Goal: Information Seeking & Learning: Learn about a topic

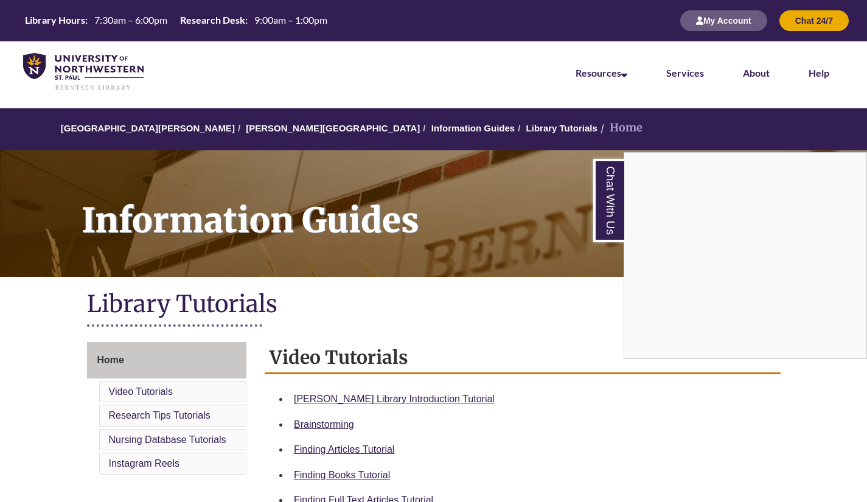
scroll to position [1, 0]
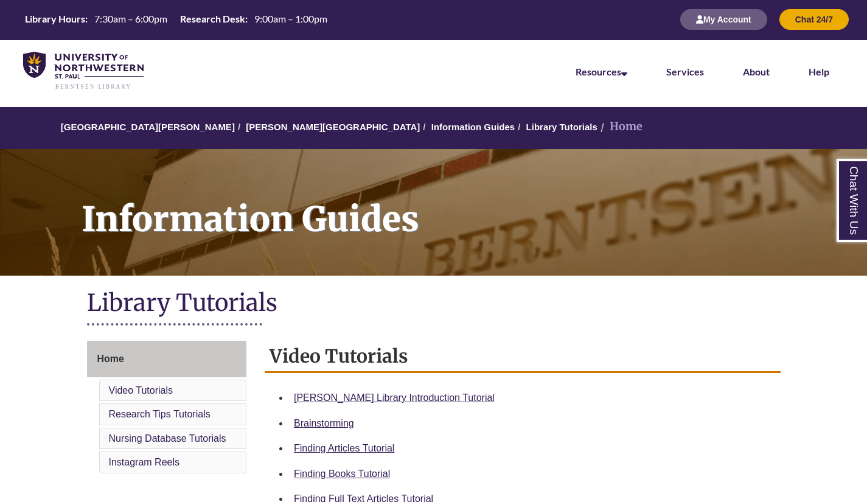
click at [713, 59] on li "Services" at bounding box center [685, 70] width 77 height 61
click at [673, 67] on link "Services" at bounding box center [685, 72] width 38 height 12
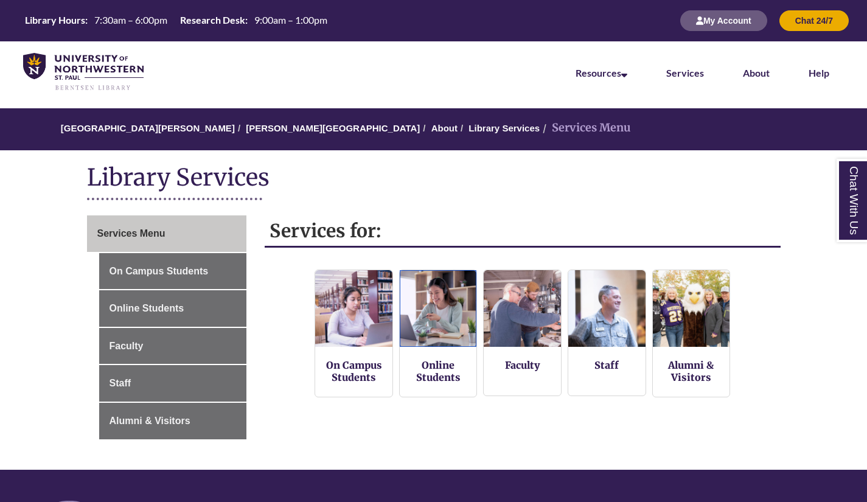
click at [413, 325] on img at bounding box center [438, 308] width 77 height 77
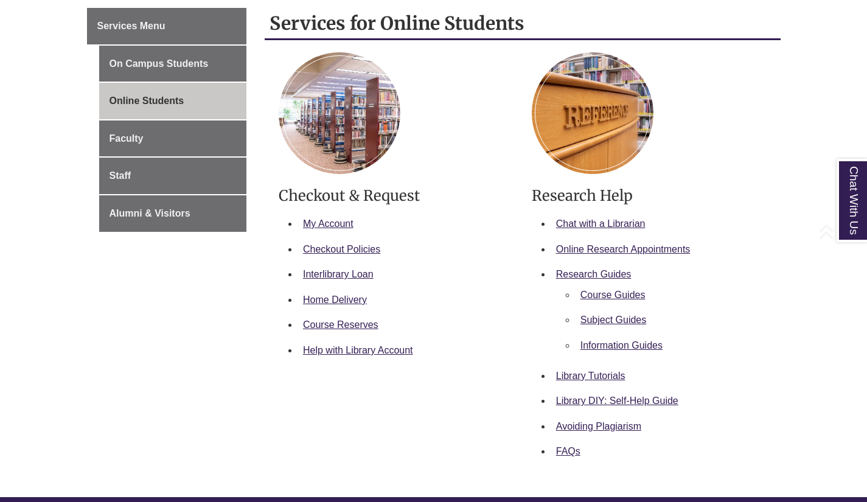
scroll to position [209, 0]
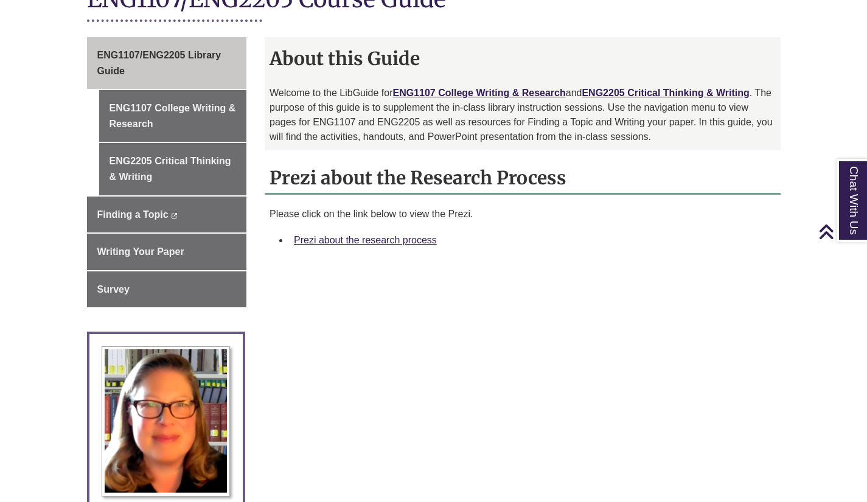
scroll to position [346, 0]
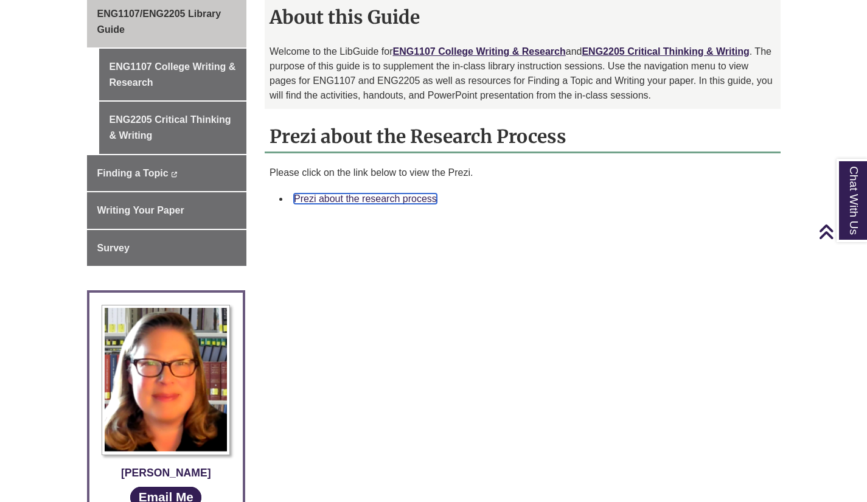
click at [346, 198] on link "Prezi about the research process" at bounding box center [365, 199] width 143 height 10
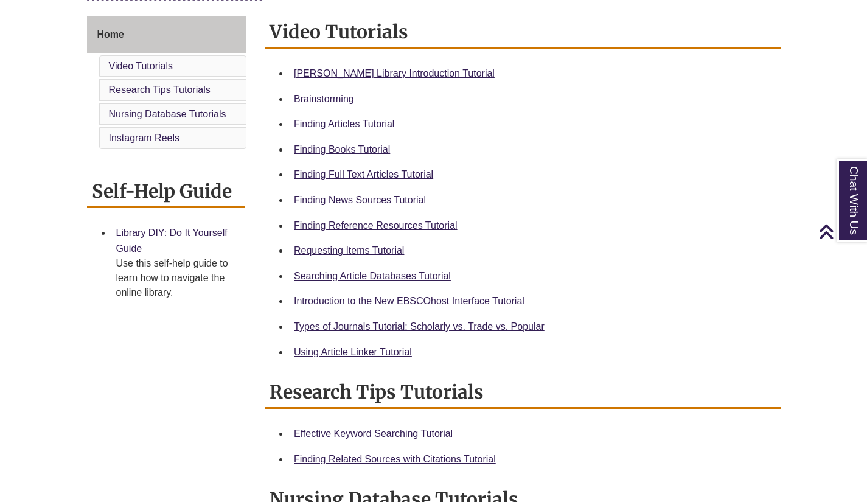
scroll to position [328, 0]
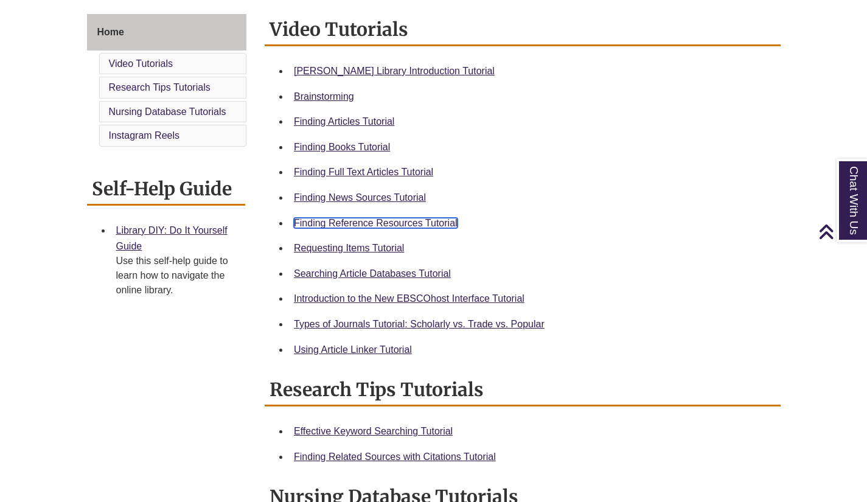
click at [373, 226] on link "Finding Reference Resources Tutorial" at bounding box center [376, 223] width 164 height 10
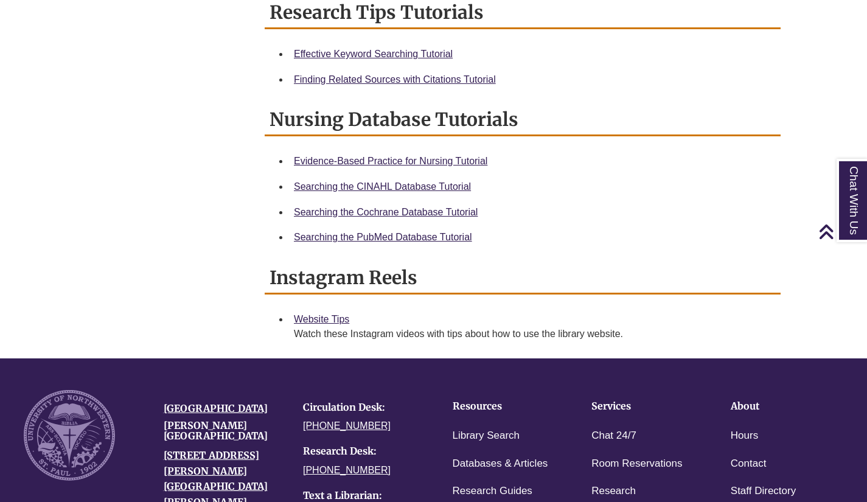
scroll to position [706, 0]
